Goal: Information Seeking & Learning: Learn about a topic

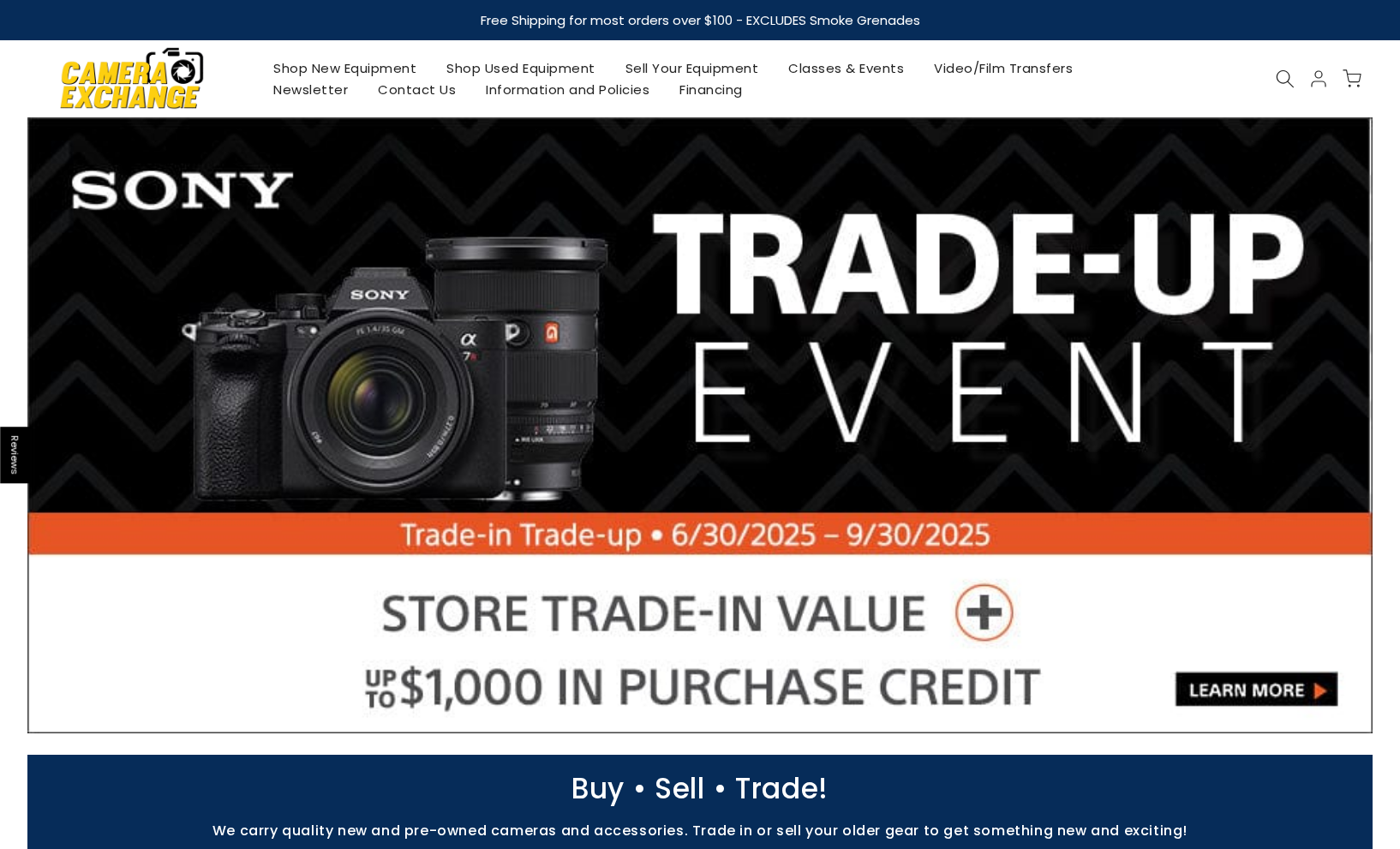
click at [1278, 77] on icon at bounding box center [1285, 79] width 19 height 19
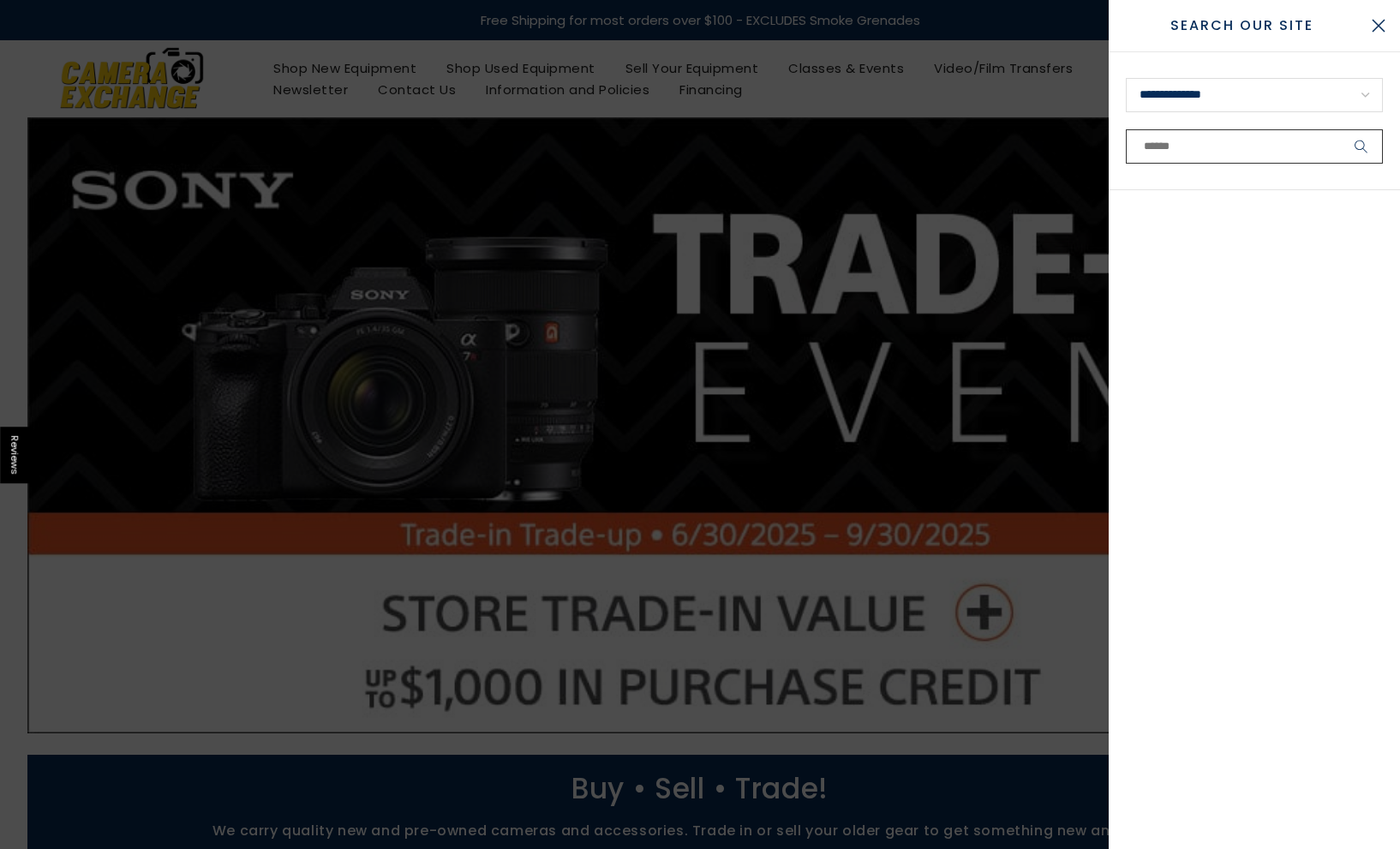
click at [1232, 141] on input "text" at bounding box center [1254, 147] width 257 height 34
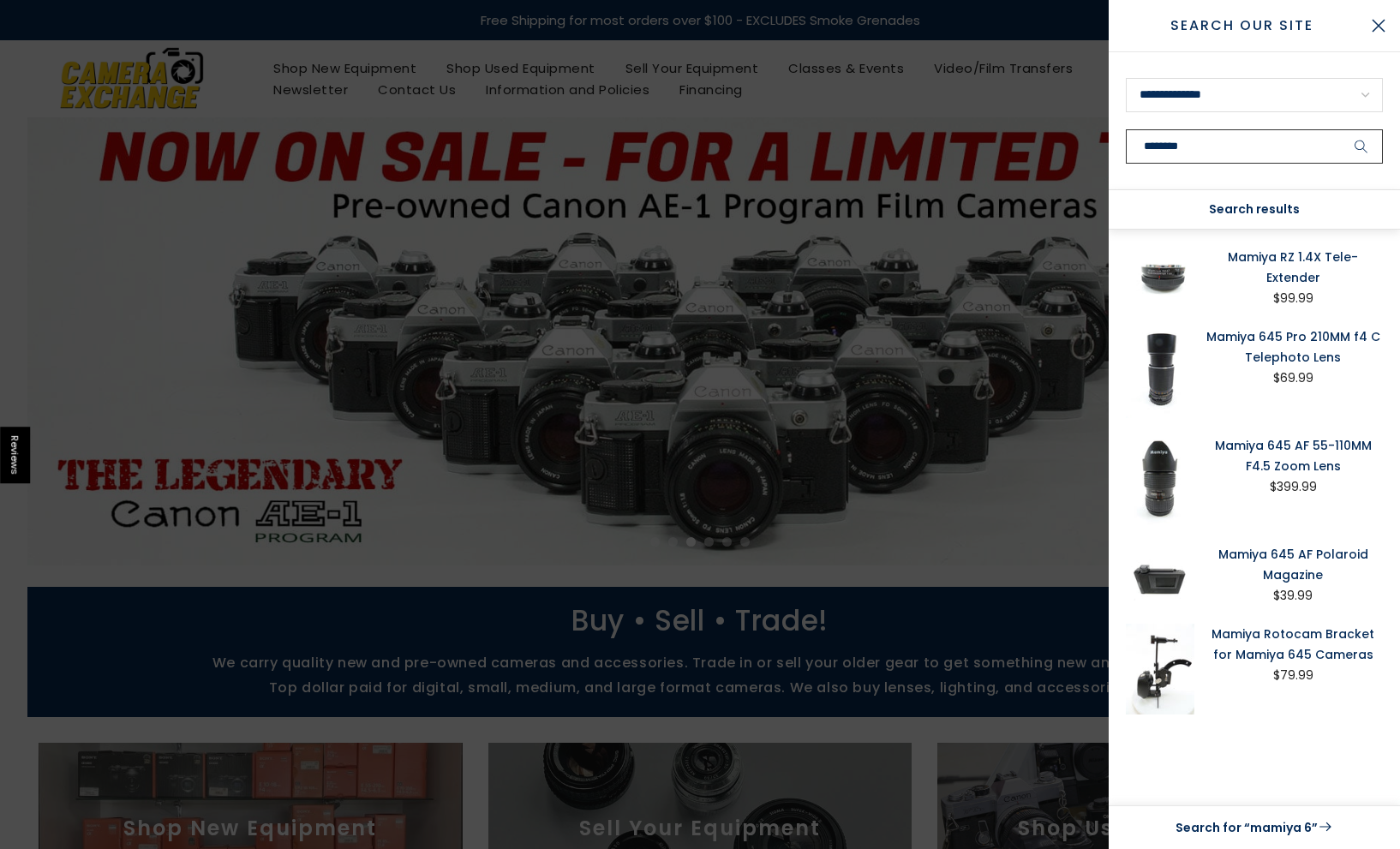
type input "********"
click at [1361, 147] on button "submit" at bounding box center [1361, 147] width 43 height 34
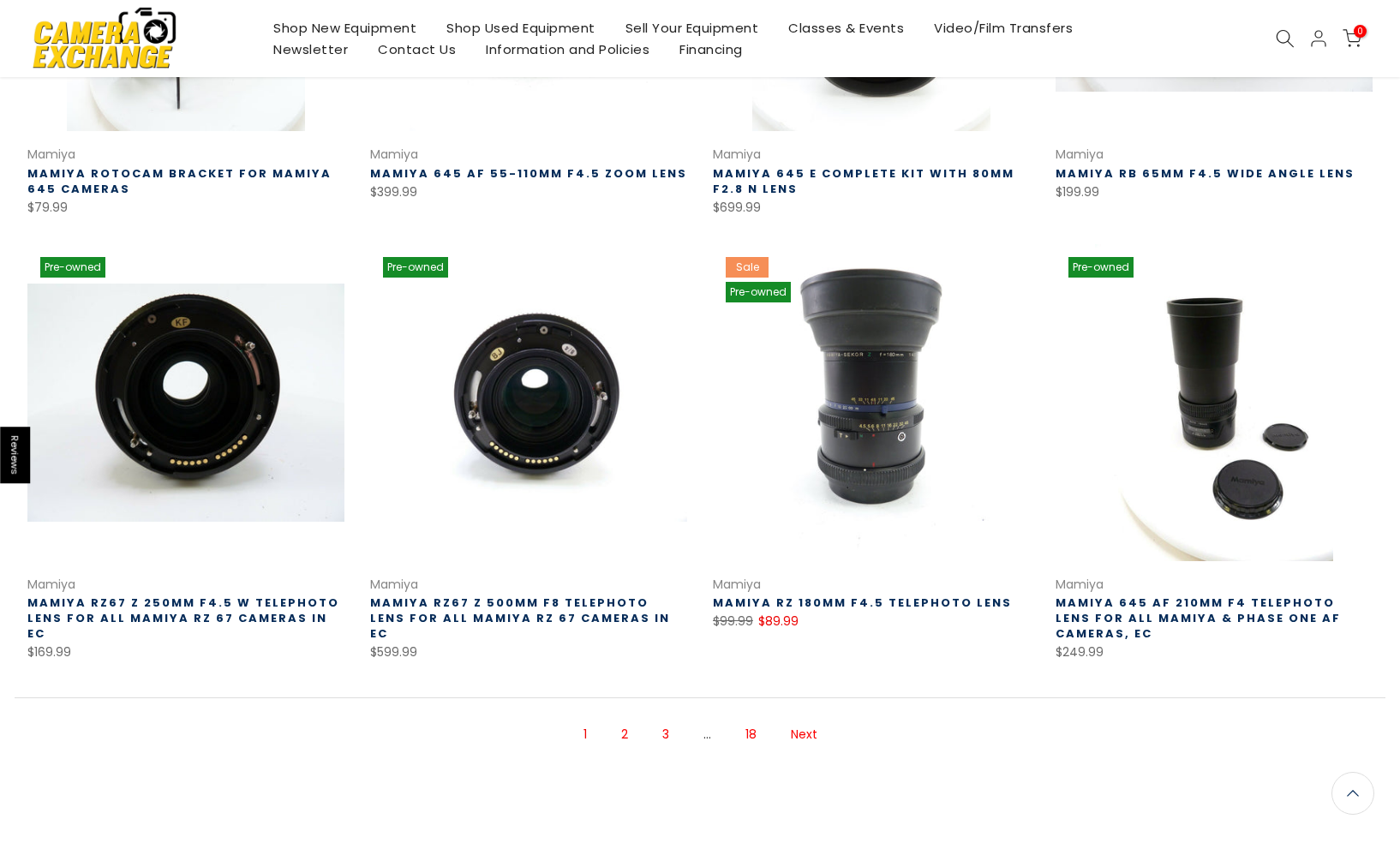
scroll to position [984, 0]
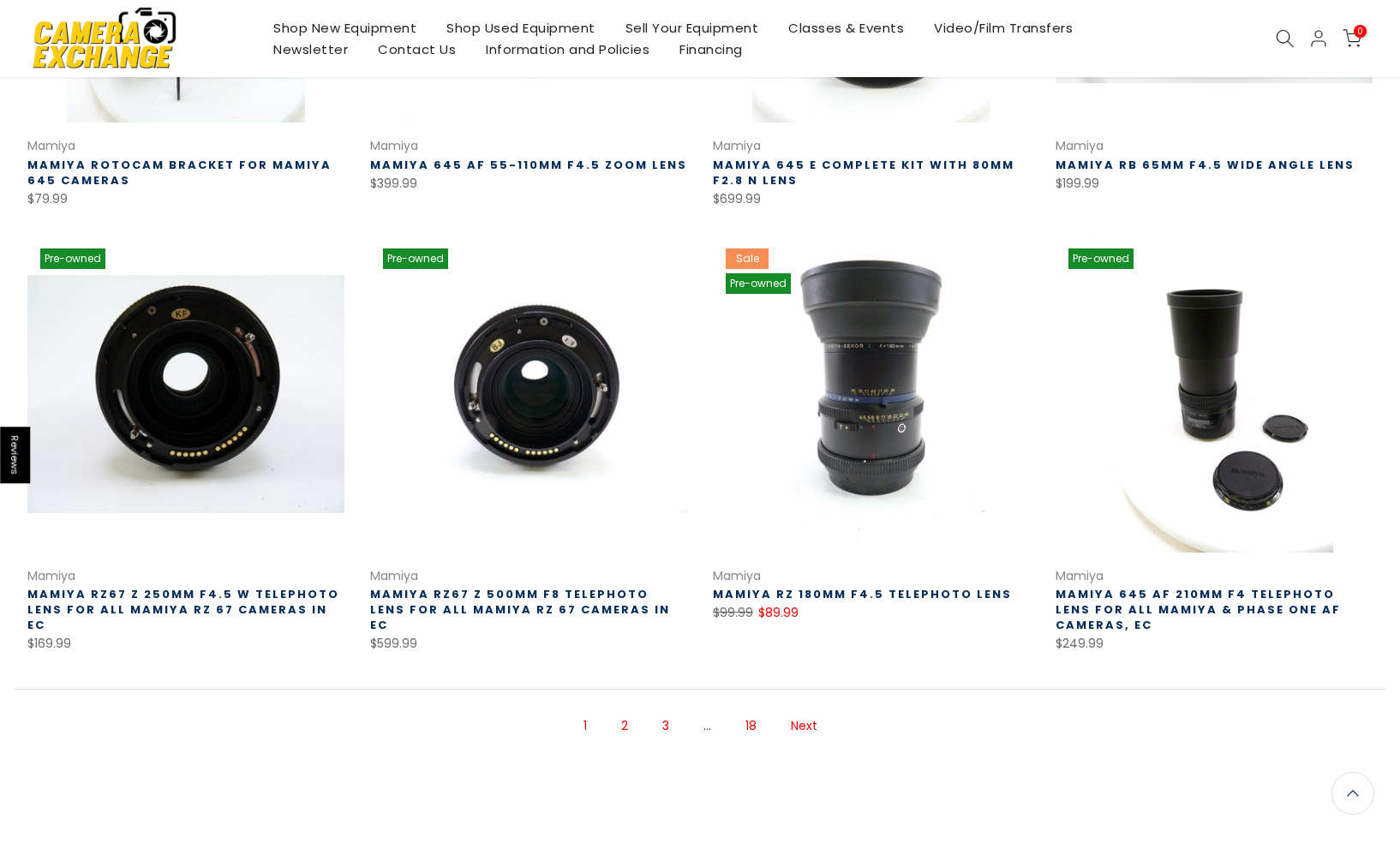
drag, startPoint x: 0, startPoint y: 0, endPoint x: 619, endPoint y: 729, distance: 956.3
click at [619, 729] on link "2" at bounding box center [624, 726] width 24 height 30
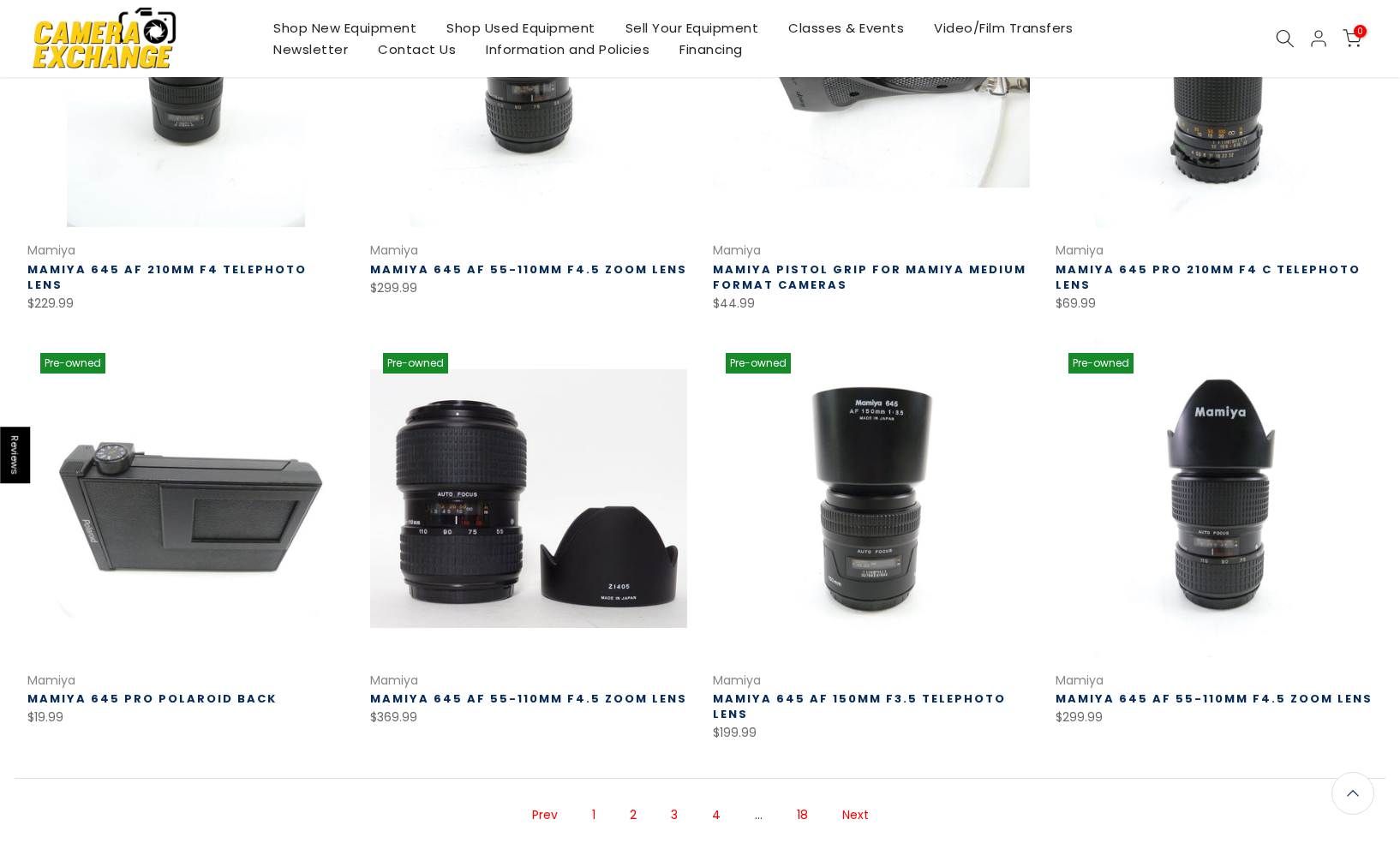
scroll to position [916, 0]
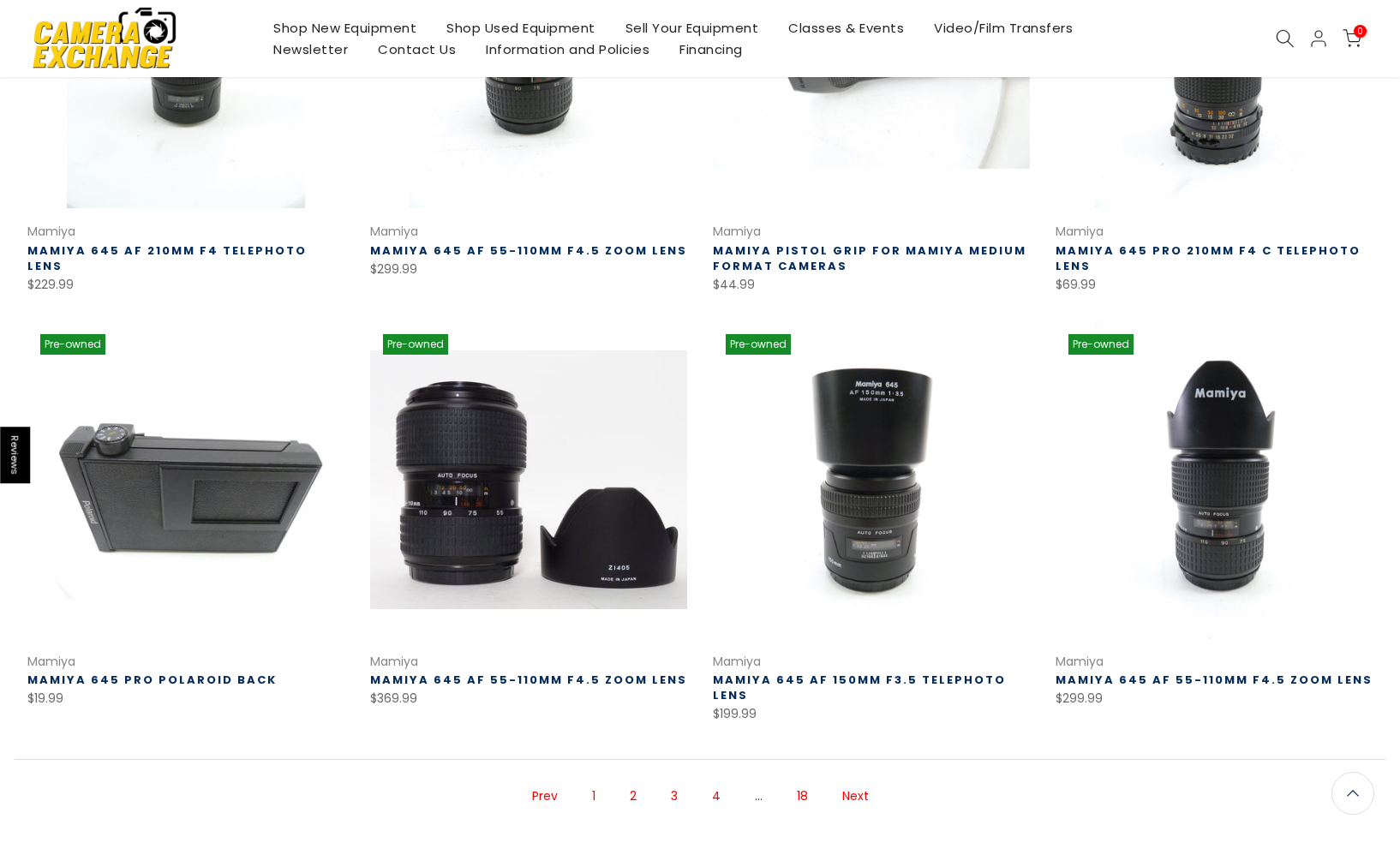
drag, startPoint x: 619, startPoint y: 729, endPoint x: 673, endPoint y: 767, distance: 66.0
click at [673, 782] on link "3" at bounding box center [674, 797] width 24 height 30
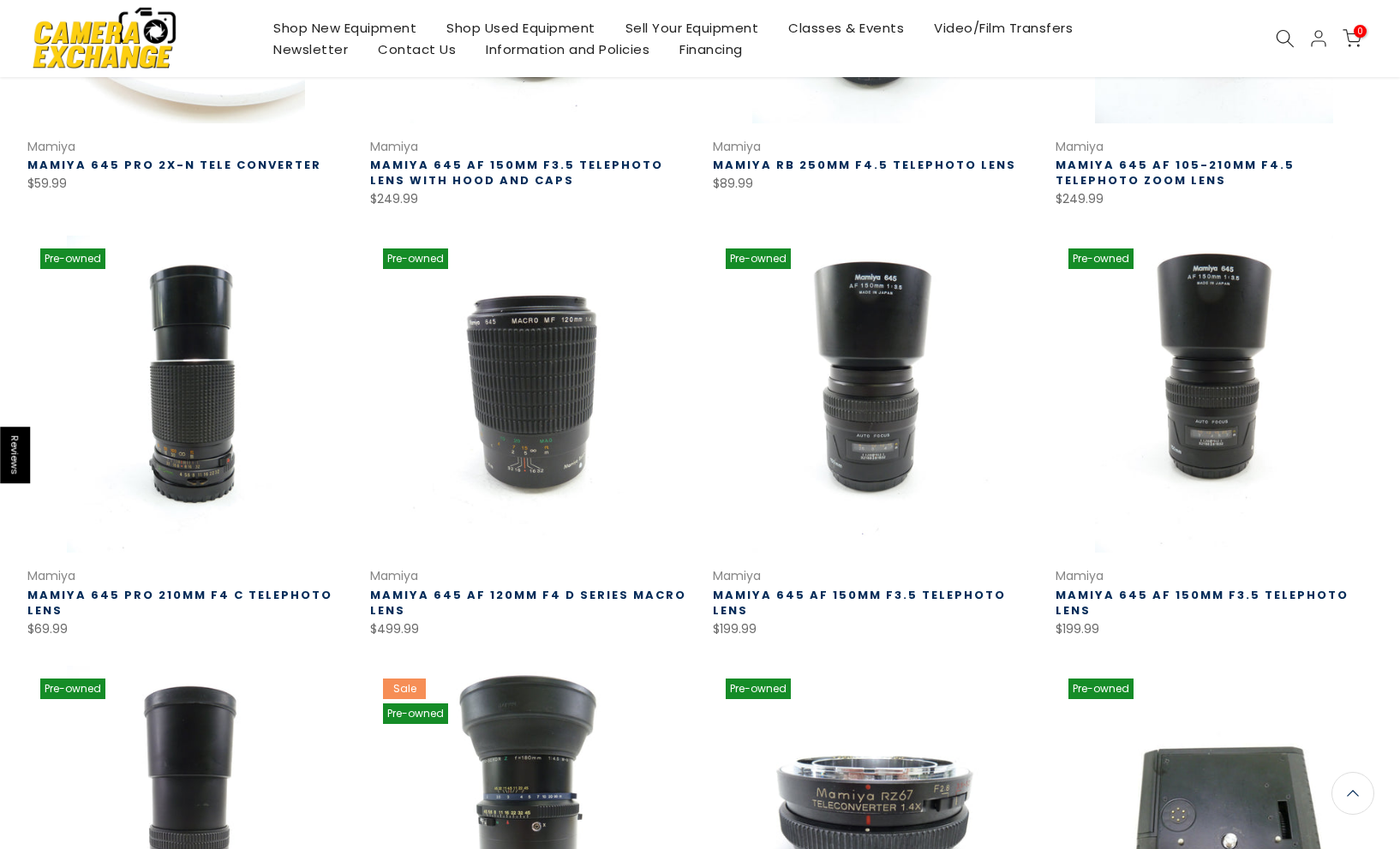
scroll to position [926, 0]
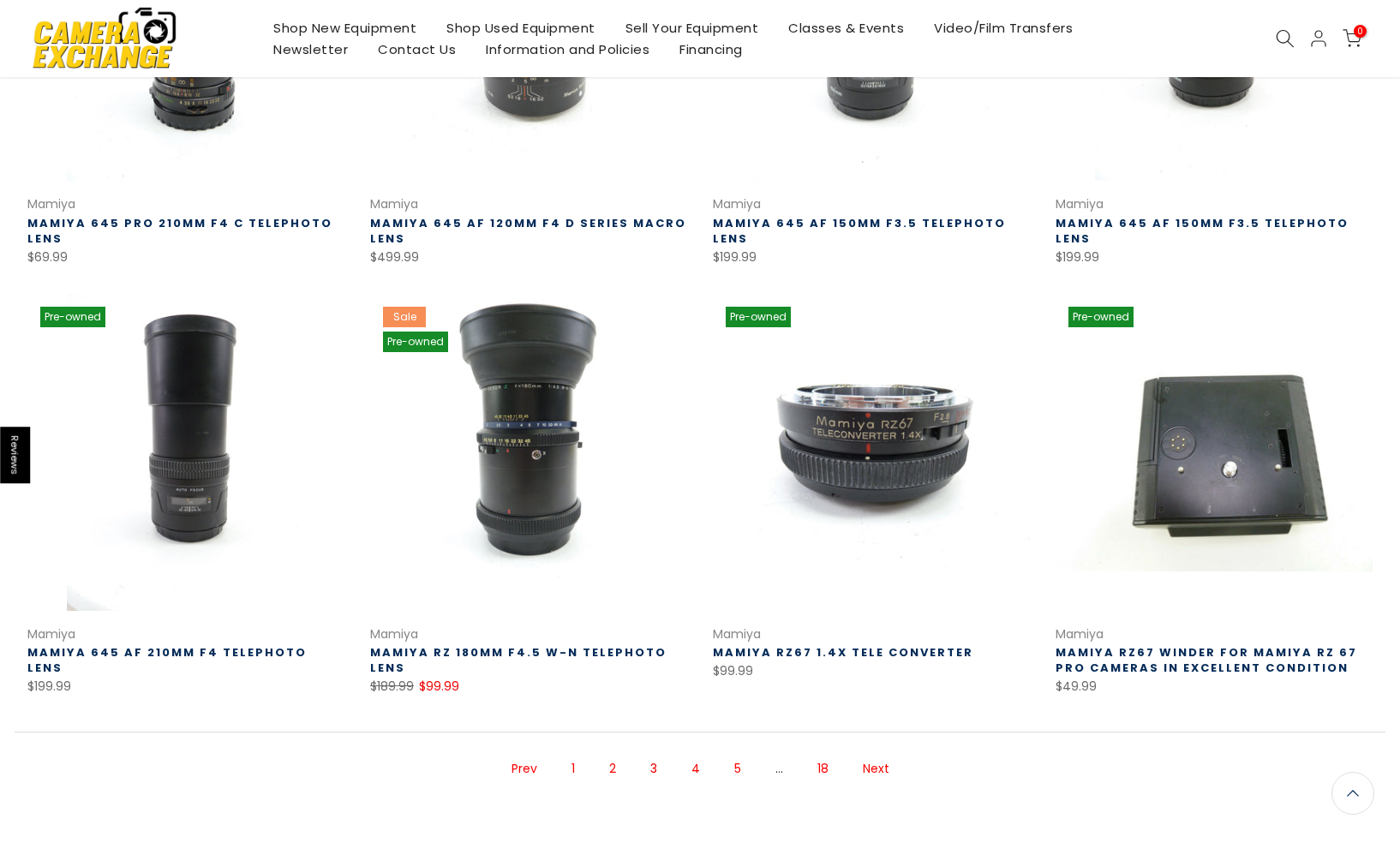
drag, startPoint x: 673, startPoint y: 767, endPoint x: 700, endPoint y: 771, distance: 27.3
click at [700, 771] on link "4" at bounding box center [695, 769] width 26 height 30
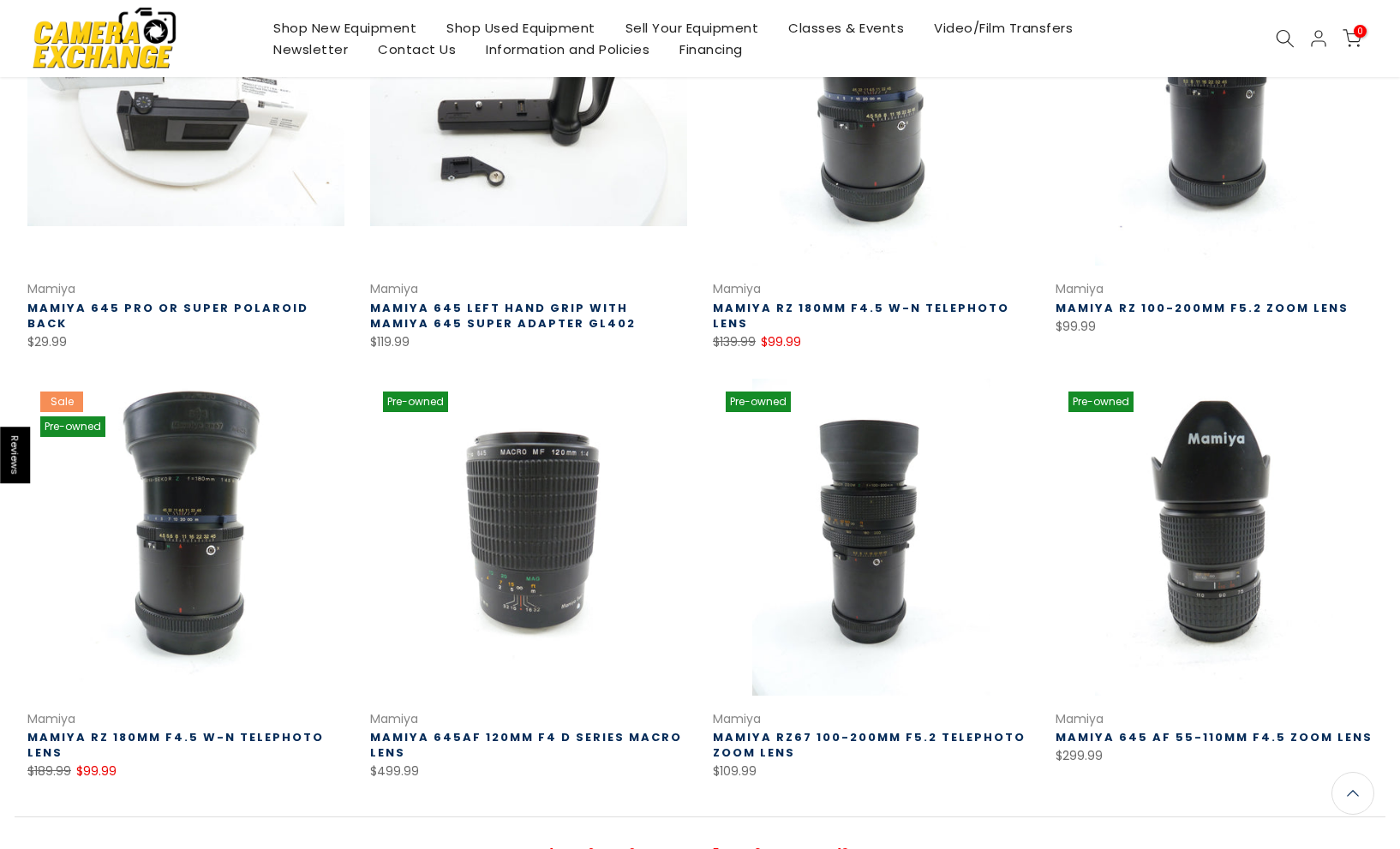
scroll to position [867, 0]
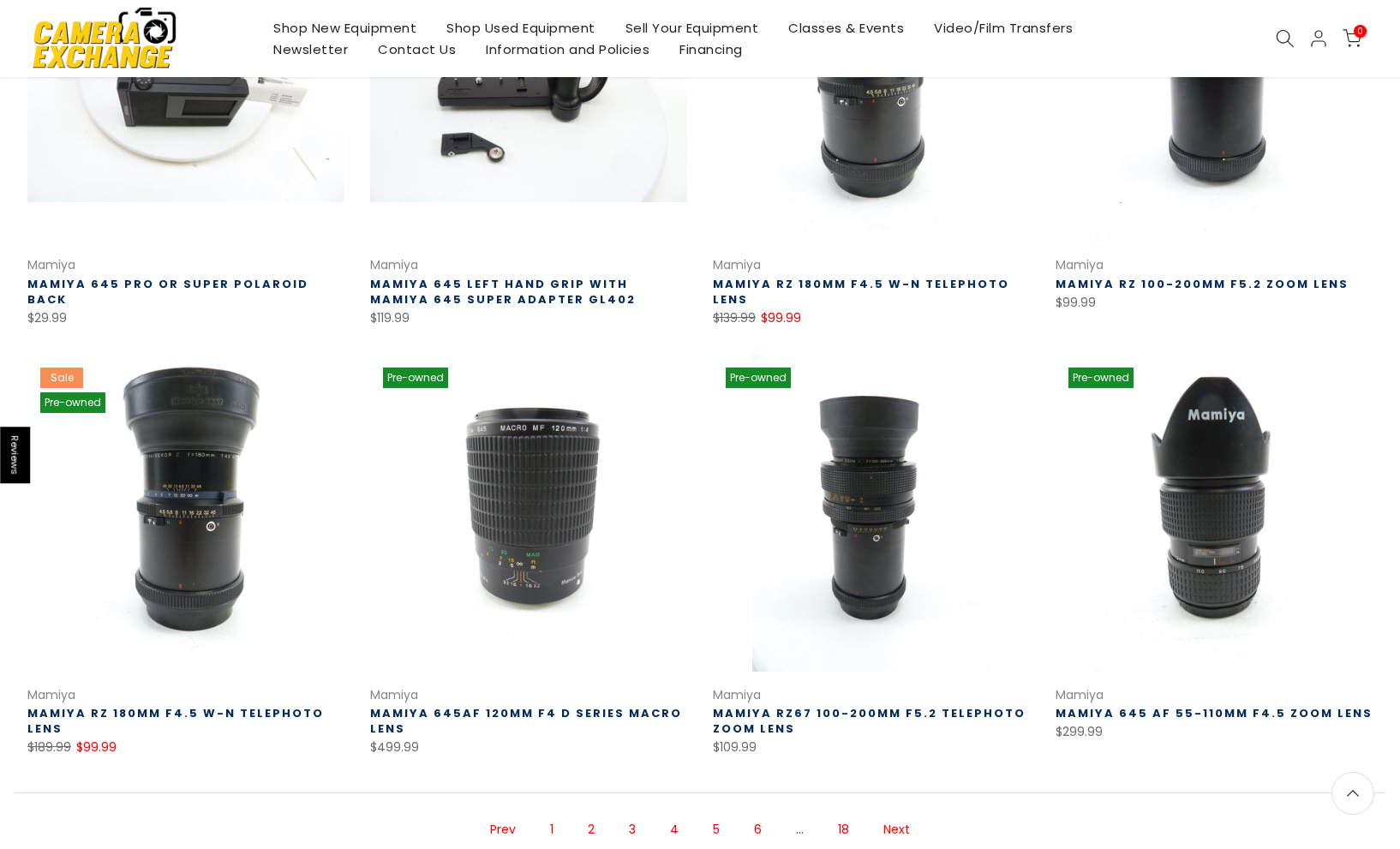
drag, startPoint x: 700, startPoint y: 771, endPoint x: 714, endPoint y: 835, distance: 65.5
click at [714, 834] on link "5" at bounding box center [716, 830] width 24 height 30
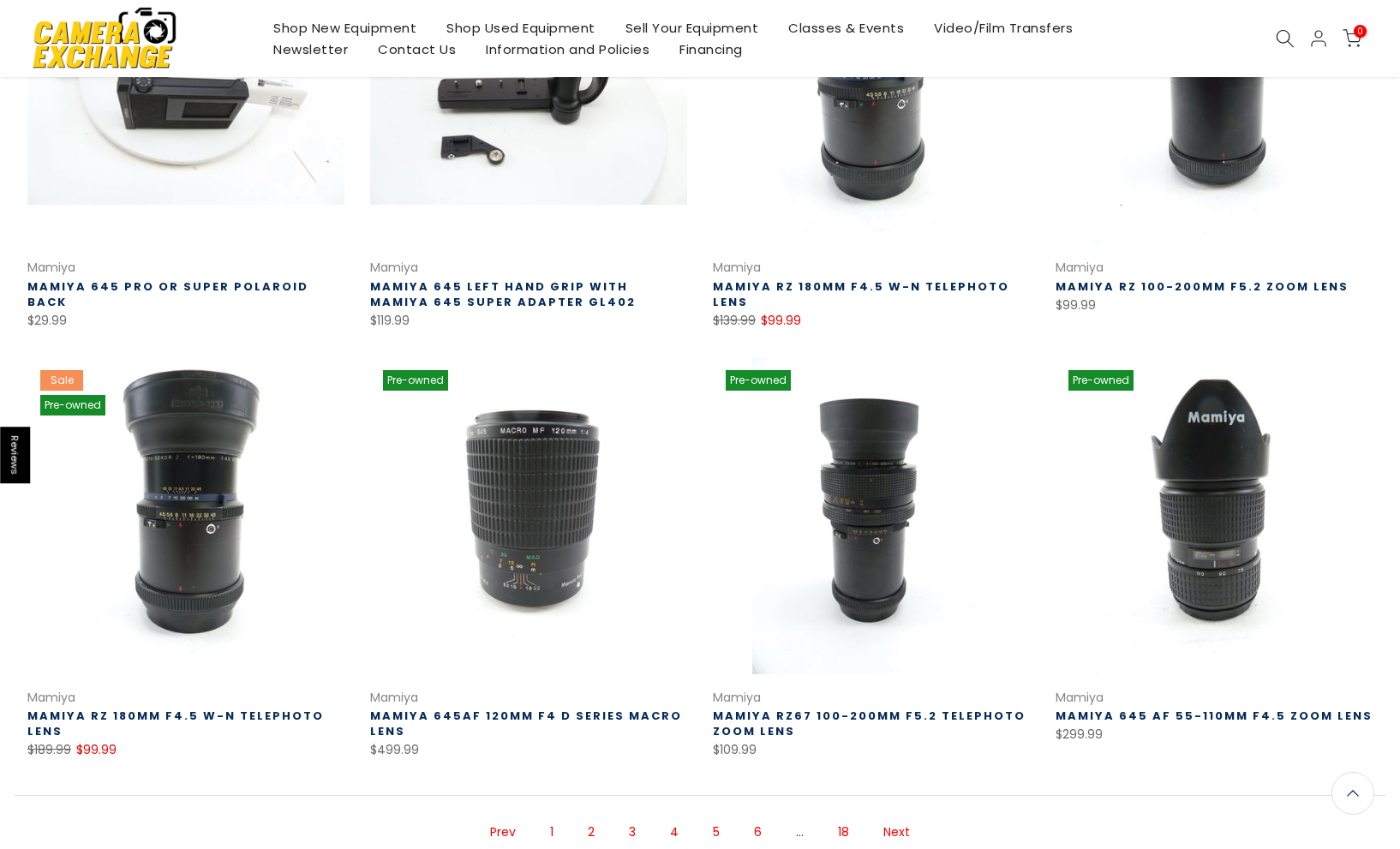
click at [714, 837] on div "Pre-owned Quick view Compare * Add to cart [PERSON_NAME] RZ67 Winder for Mamiya…" at bounding box center [700, 213] width 1371 height 1430
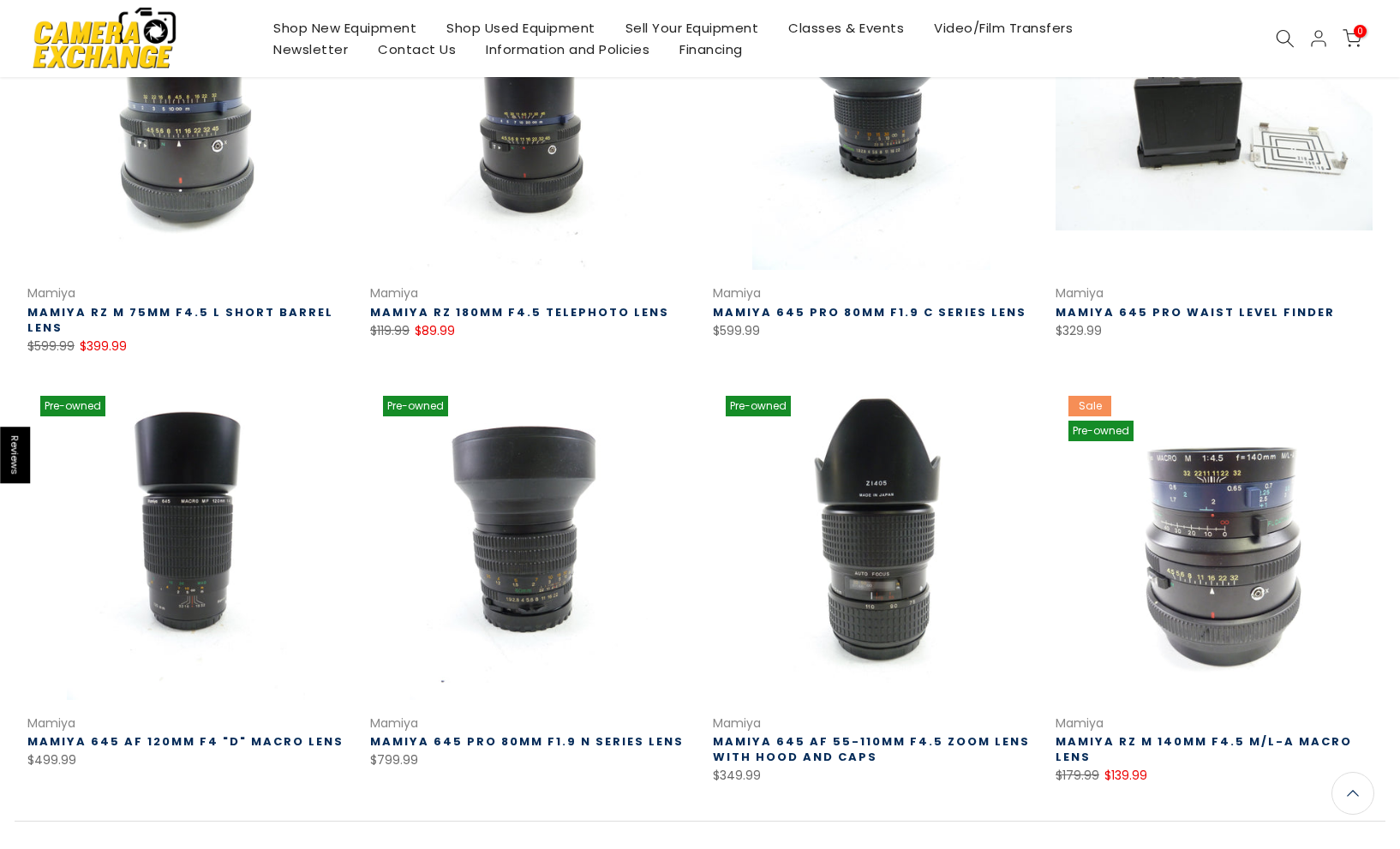
scroll to position [945, 0]
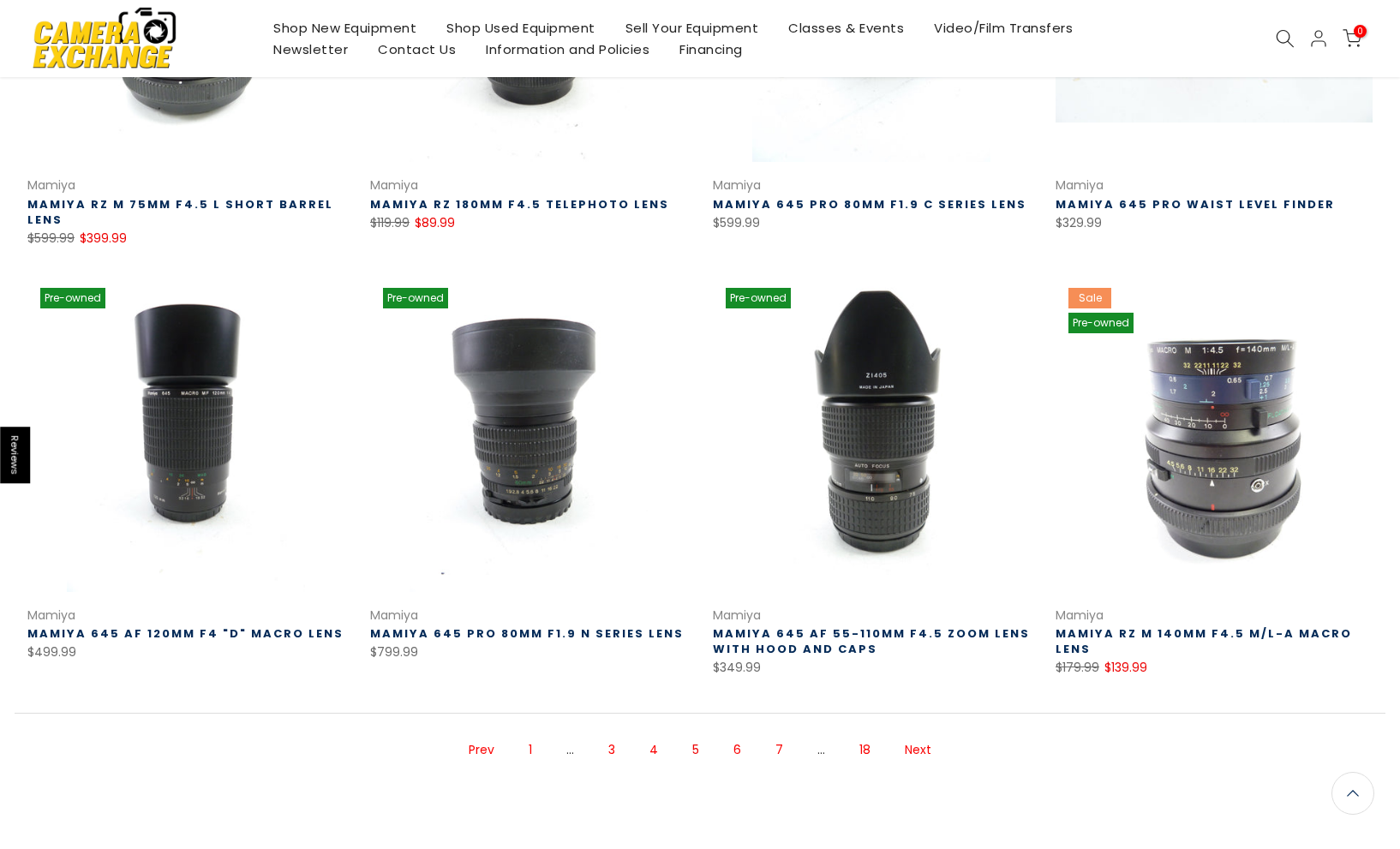
drag, startPoint x: 714, startPoint y: 835, endPoint x: 727, endPoint y: 752, distance: 84.0
click at [727, 752] on link "6" at bounding box center [737, 751] width 25 height 30
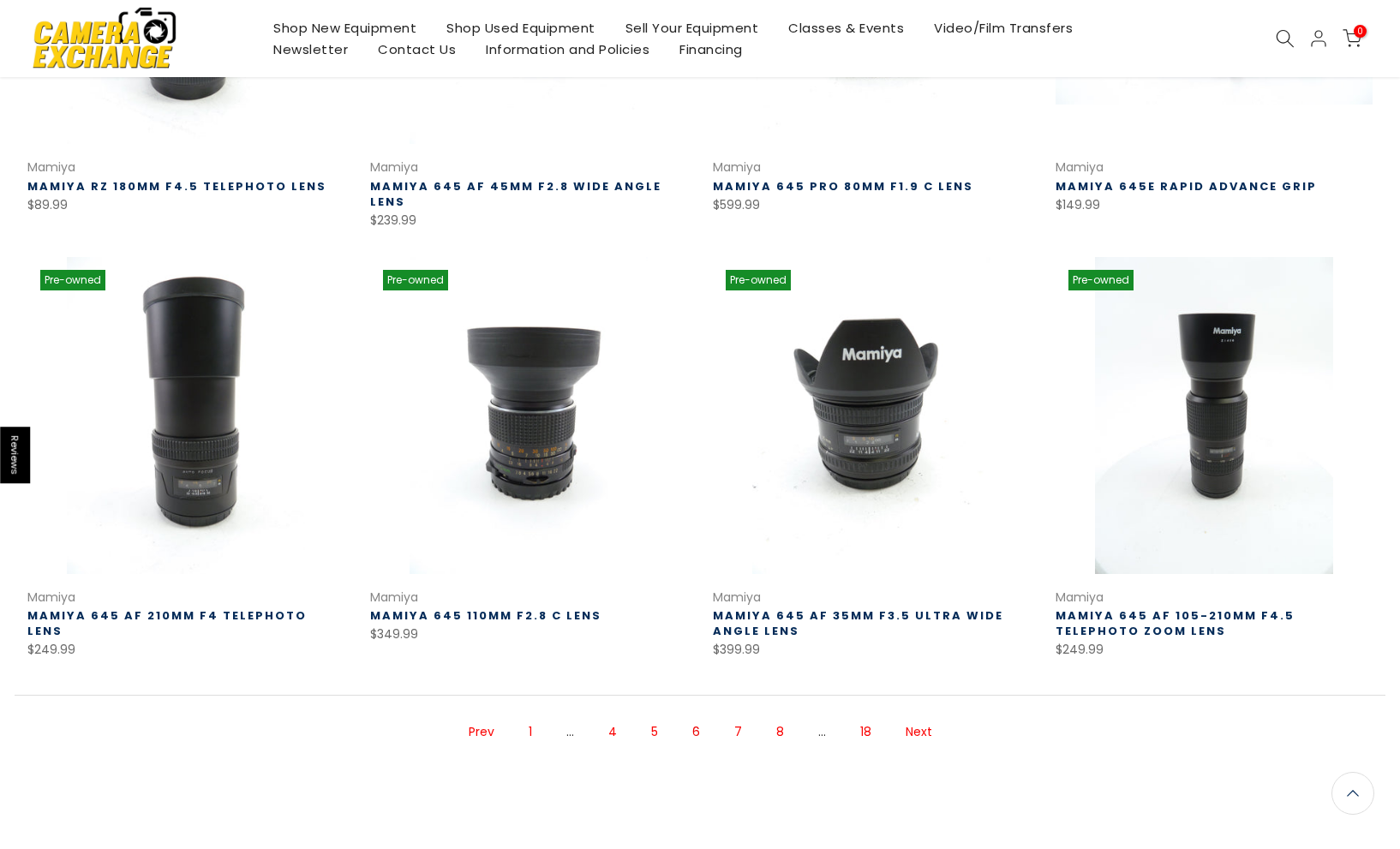
scroll to position [967, 0]
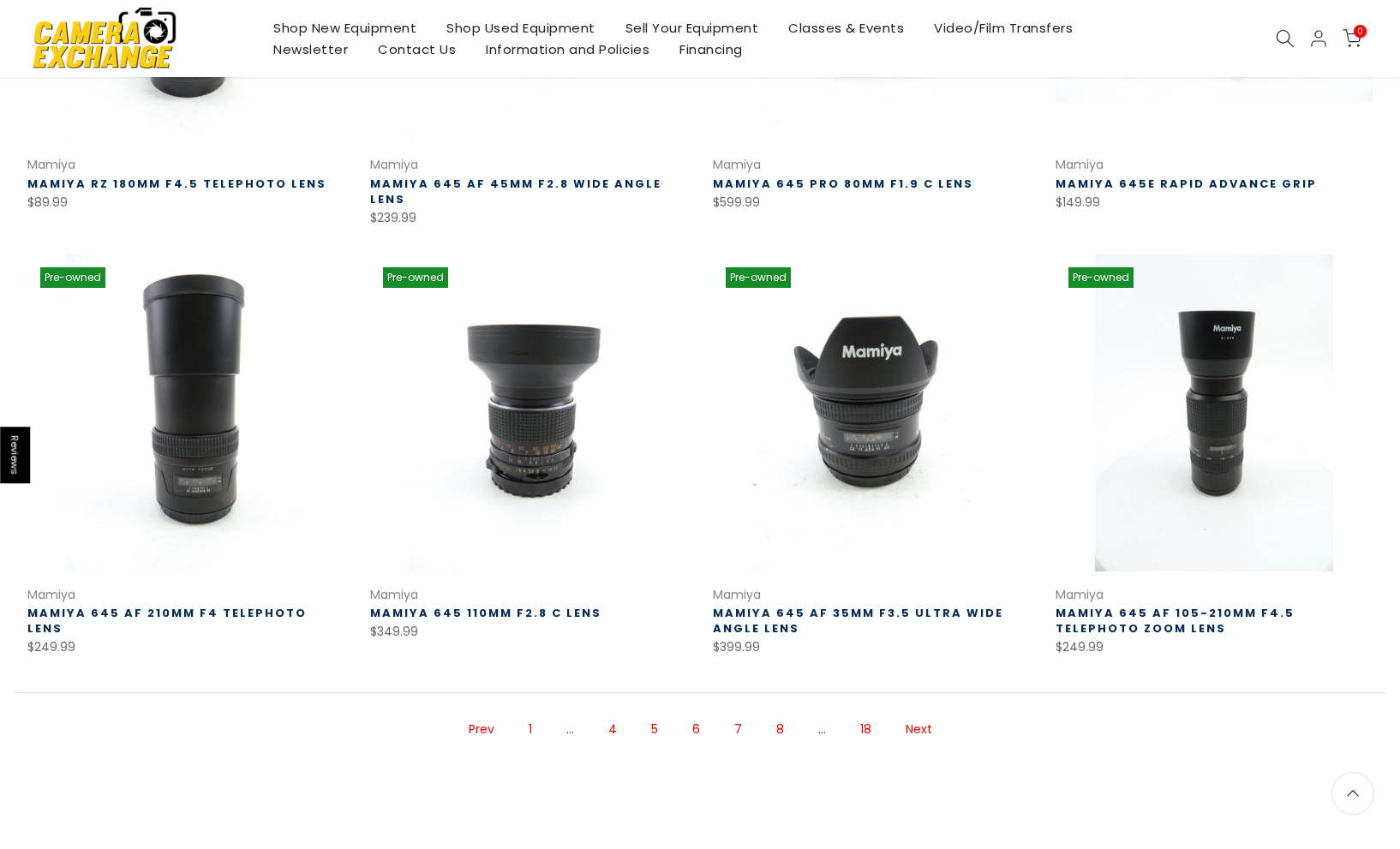
drag, startPoint x: 727, startPoint y: 752, endPoint x: 747, endPoint y: 734, distance: 26.9
click at [747, 734] on link "7" at bounding box center [738, 730] width 25 height 30
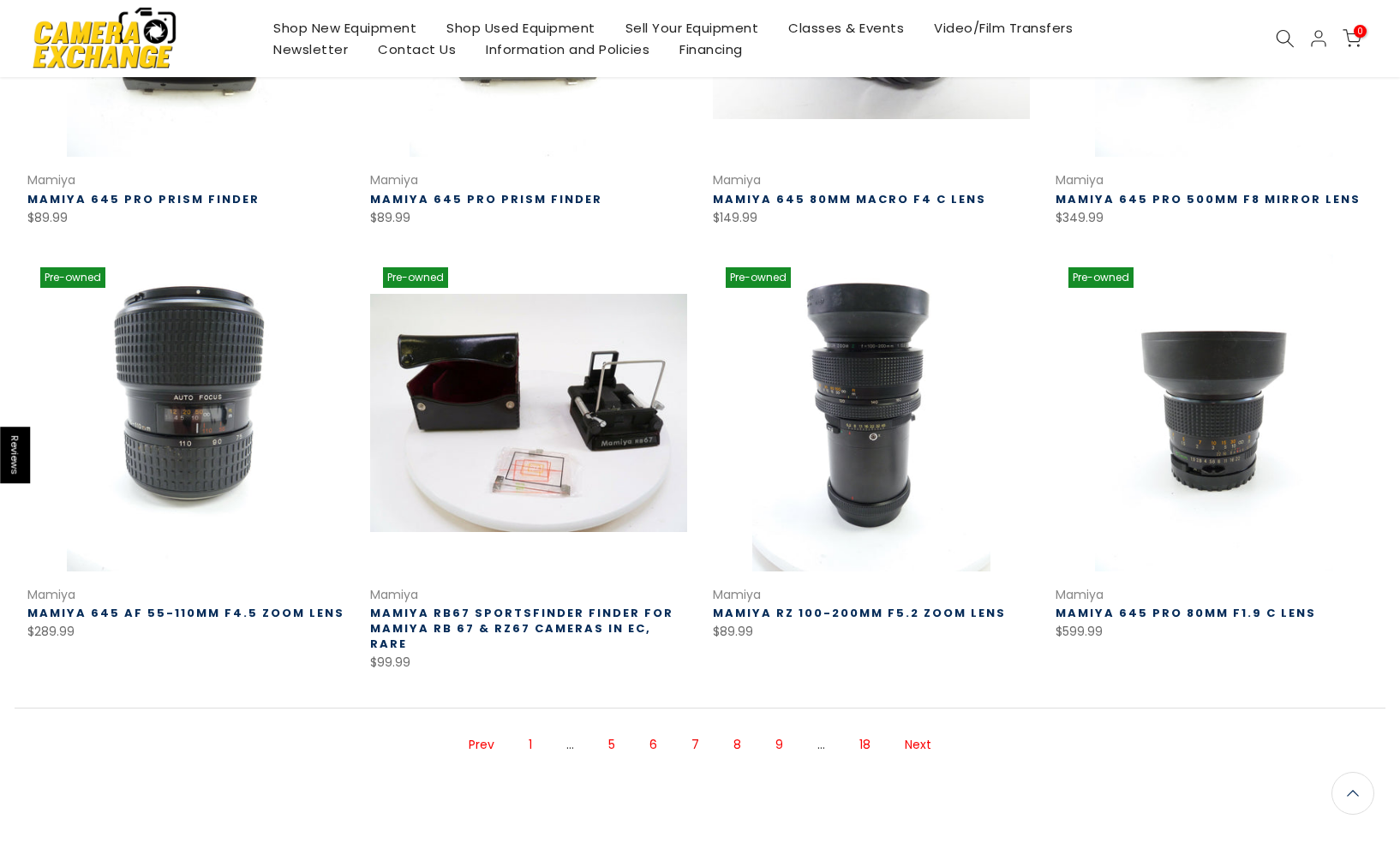
scroll to position [935, 0]
